Goal: Navigation & Orientation: Find specific page/section

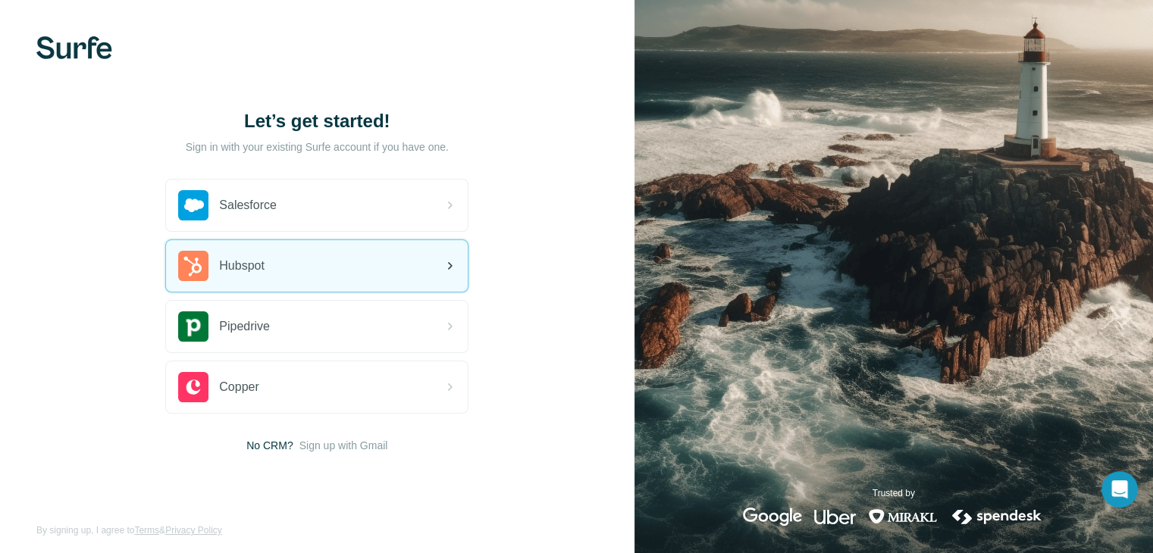
click at [443, 266] on icon at bounding box center [449, 266] width 18 height 18
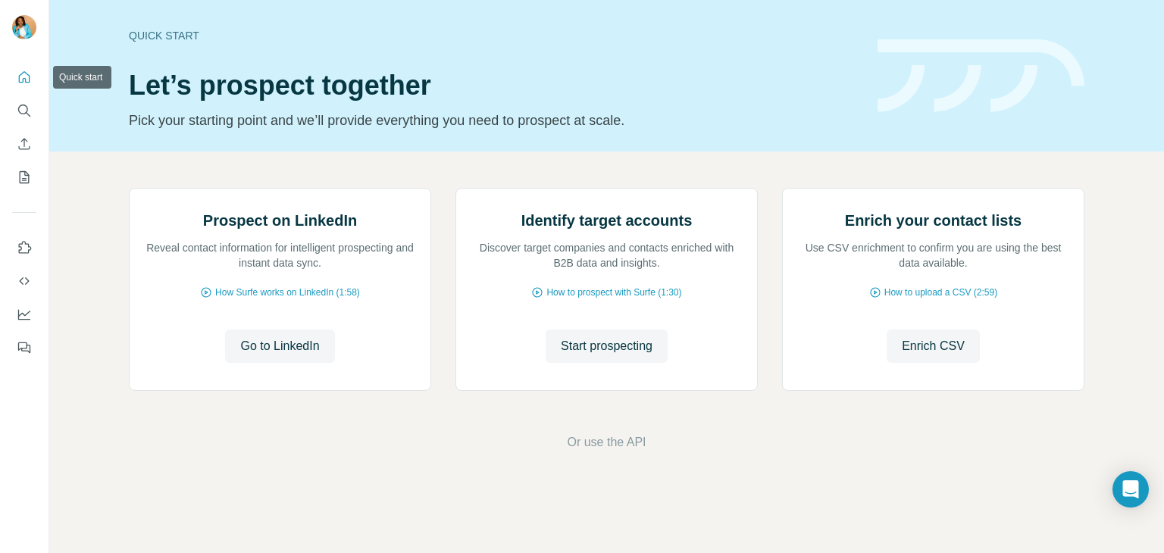
click at [20, 78] on icon "Quick start" at bounding box center [24, 77] width 15 height 15
click at [24, 74] on icon "Quick start" at bounding box center [24, 77] width 15 height 15
click at [27, 75] on icon "Quick start" at bounding box center [24, 76] width 11 height 11
click at [17, 173] on icon "My lists" at bounding box center [24, 177] width 15 height 15
